Goal: Information Seeking & Learning: Learn about a topic

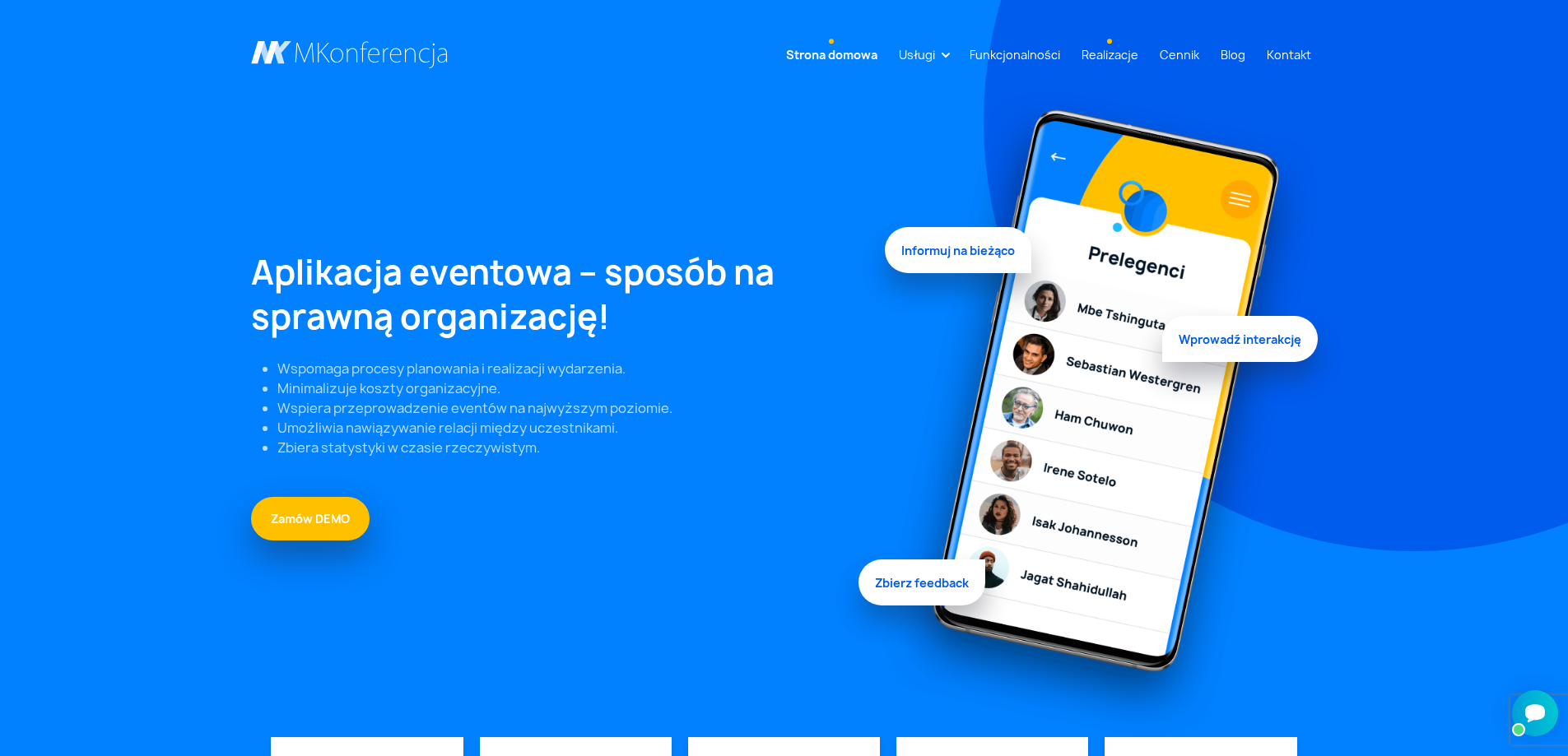
click at [1102, 56] on link "Realizacje" at bounding box center [1111, 55] width 70 height 31
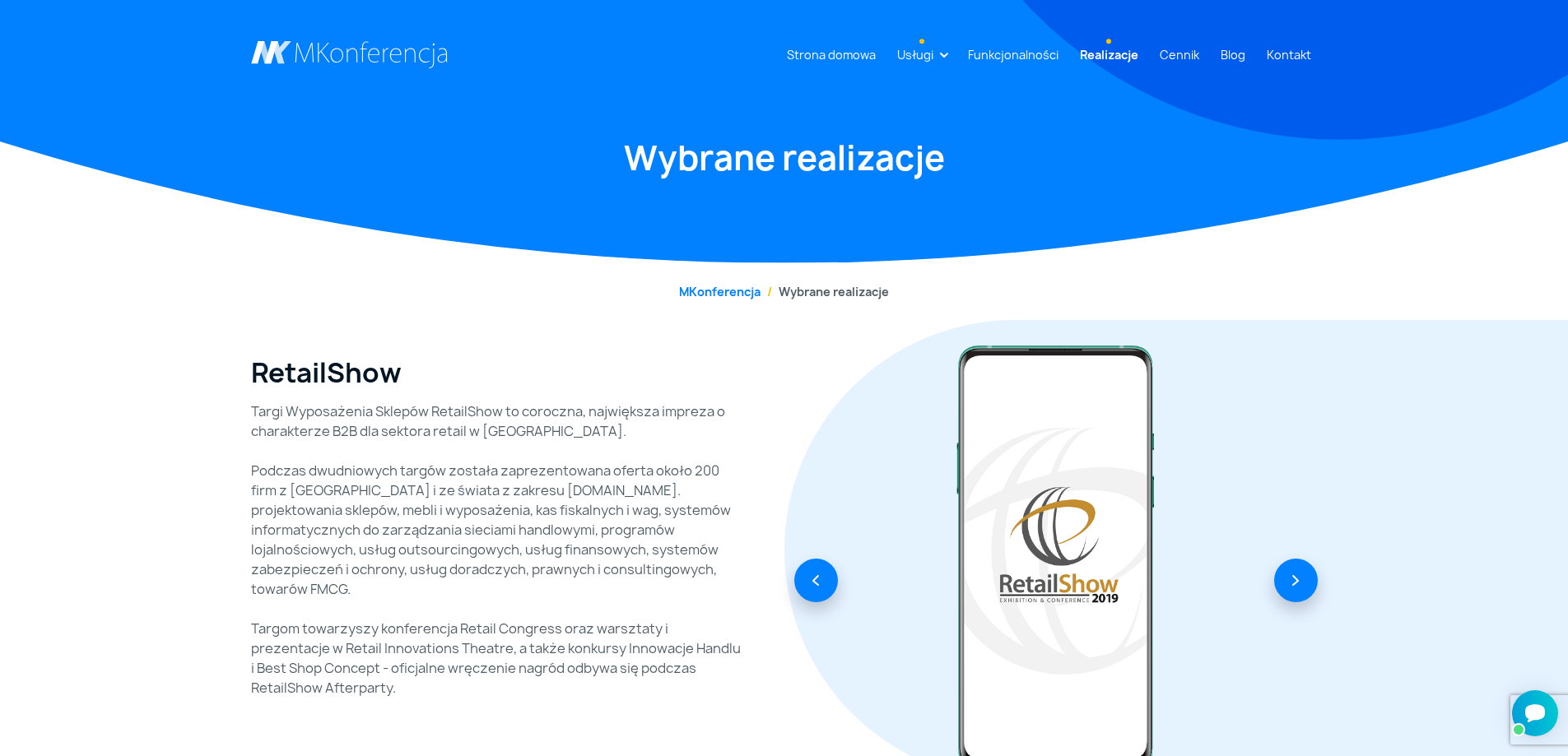
click at [940, 57] on link "Usługi" at bounding box center [915, 55] width 49 height 31
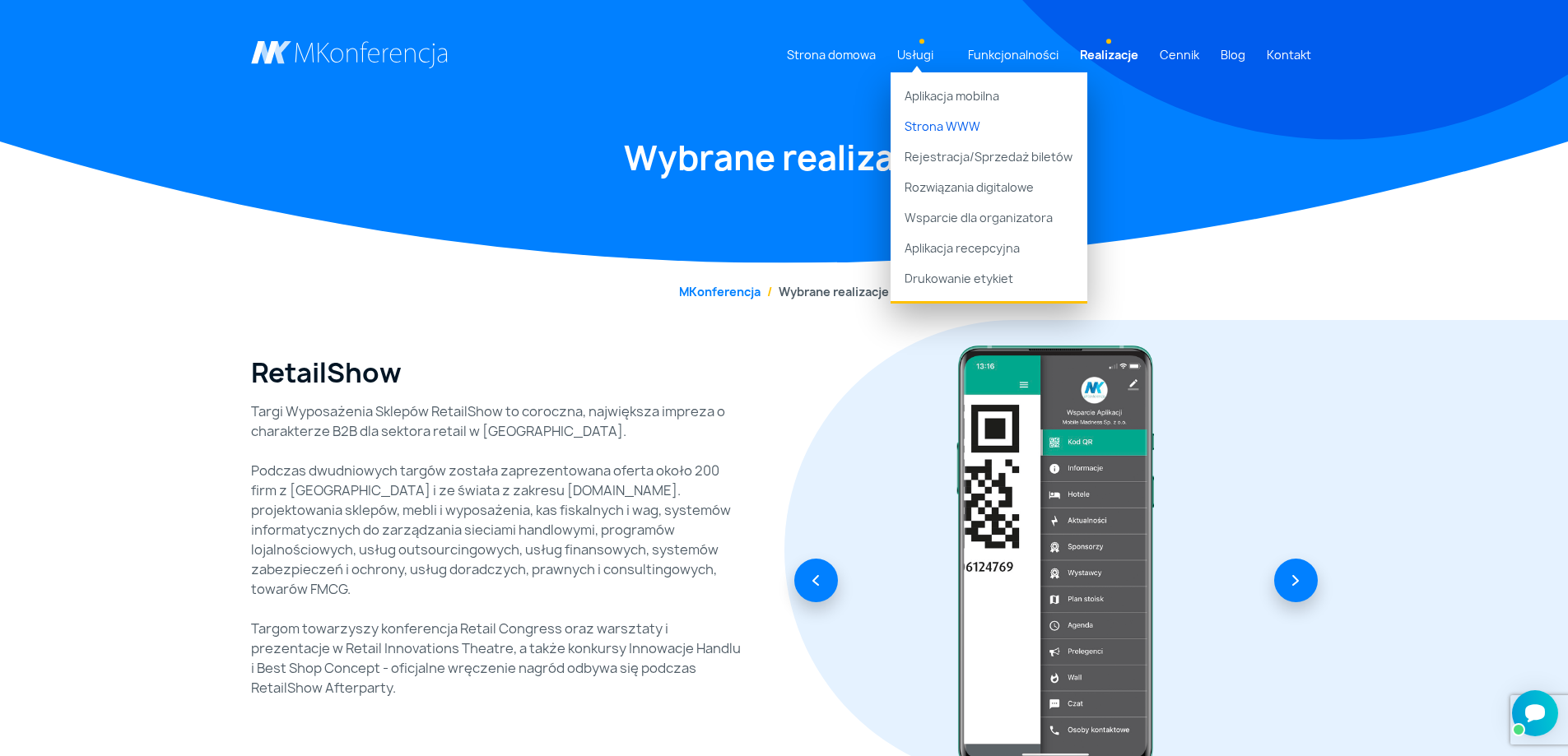
click at [943, 129] on link "Strona WWW" at bounding box center [989, 126] width 197 height 31
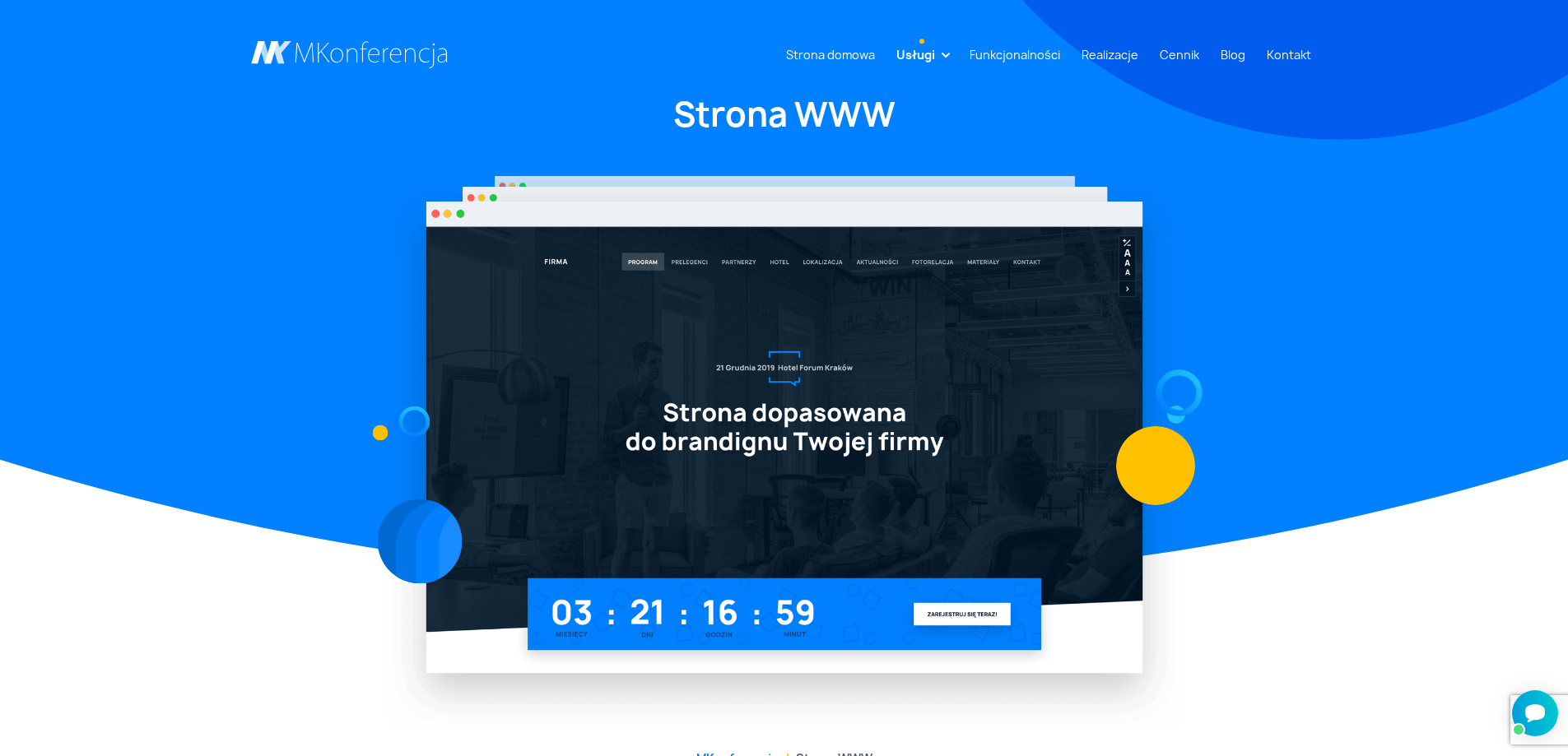
click at [748, 354] on img at bounding box center [784, 452] width 795 height 554
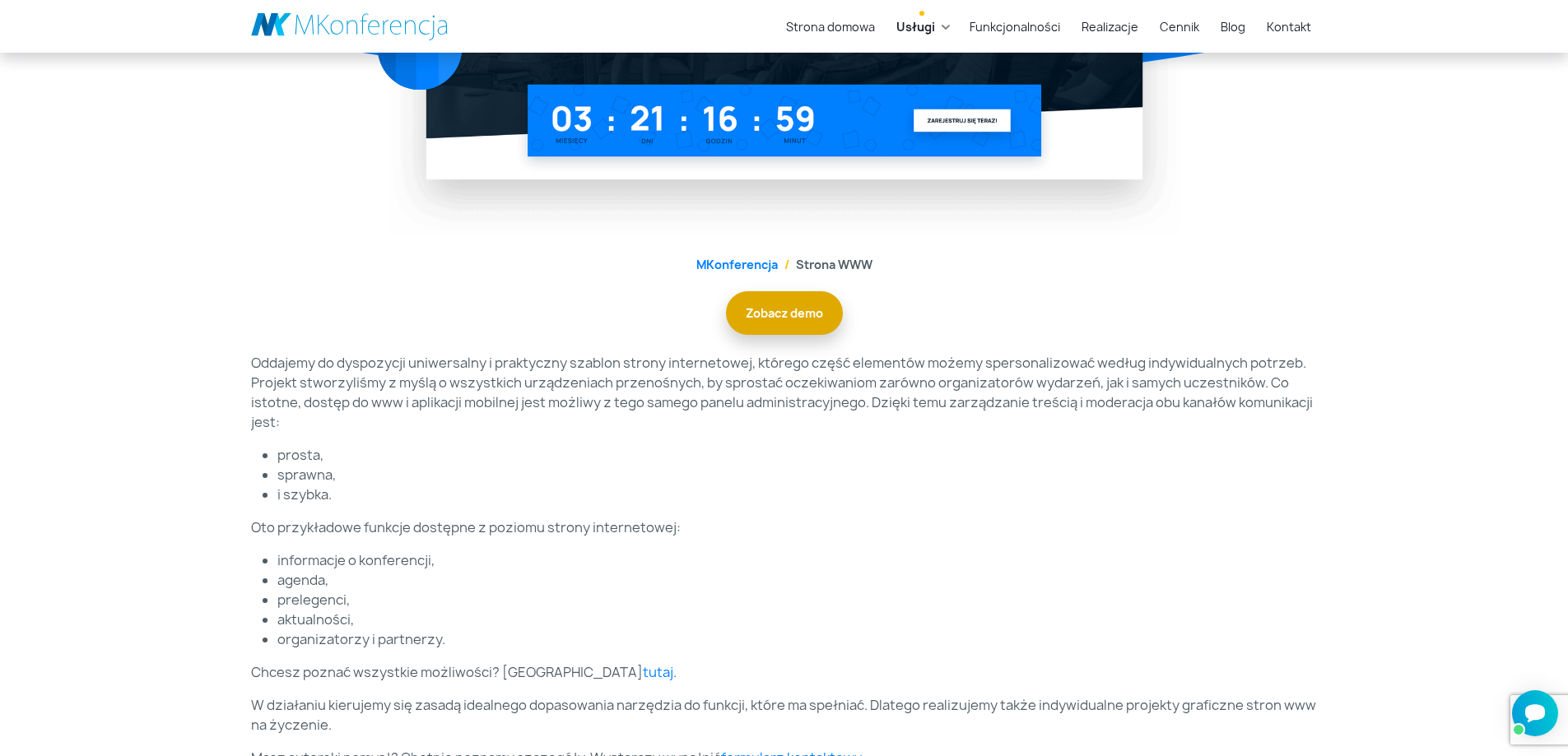
click at [778, 322] on link "Zobacz demo" at bounding box center [784, 313] width 117 height 43
